Goal: Navigation & Orientation: Go to known website

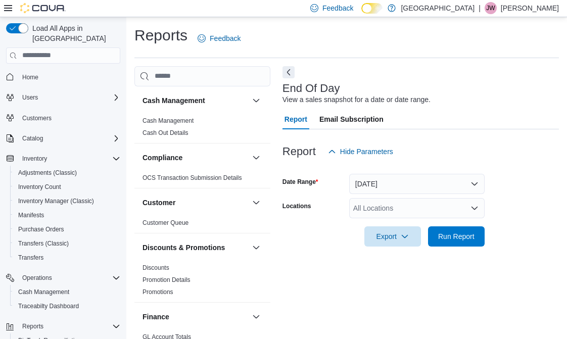
scroll to position [9, 0]
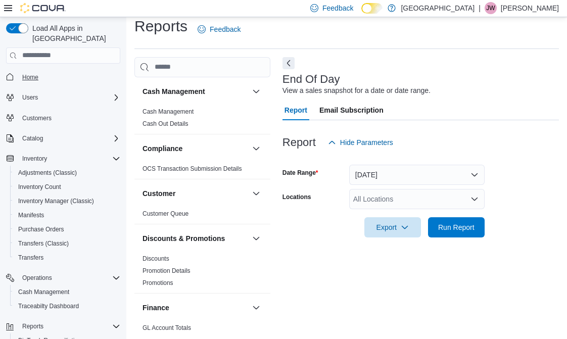
click at [24, 73] on span "Home" at bounding box center [30, 77] width 16 height 8
